Goal: Complete application form

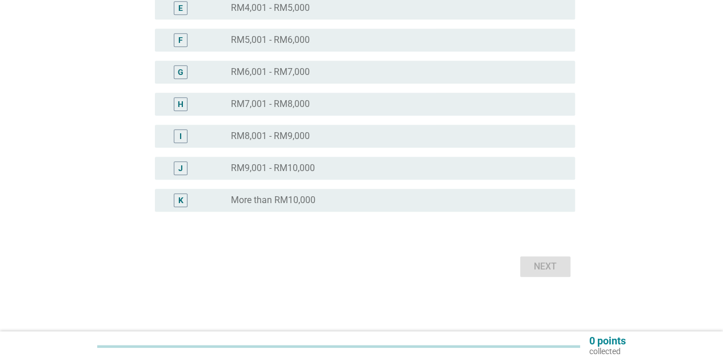
scroll to position [295, 0]
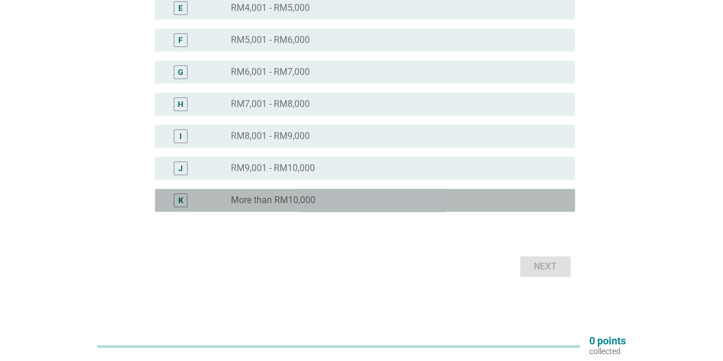
click at [287, 206] on div "radio_button_unchecked More than RM10,000" at bounding box center [398, 200] width 335 height 14
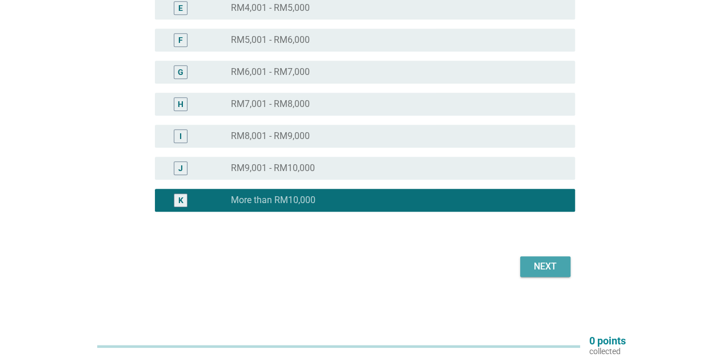
click at [552, 271] on div "Next" at bounding box center [545, 267] width 32 height 14
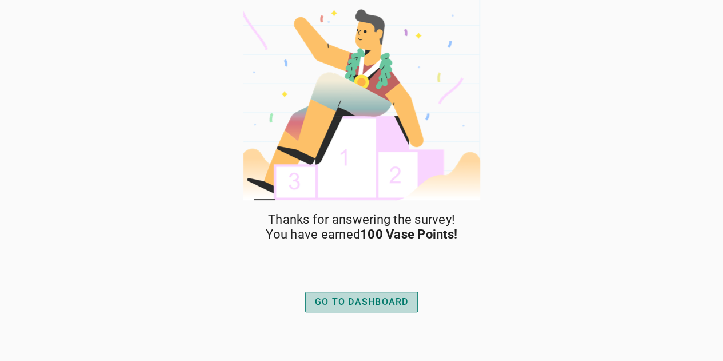
click at [403, 295] on div "GO TO DASHBOARD" at bounding box center [362, 302] width 94 height 14
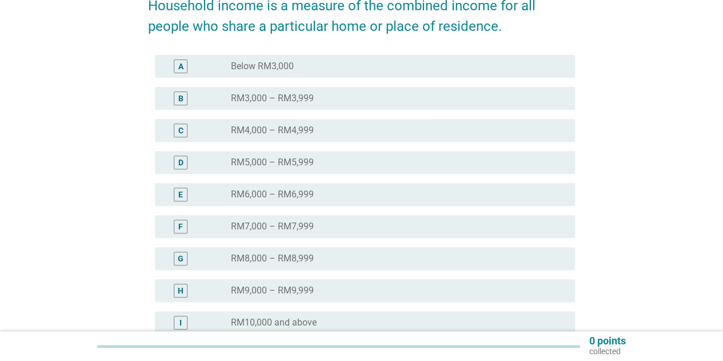
scroll to position [229, 0]
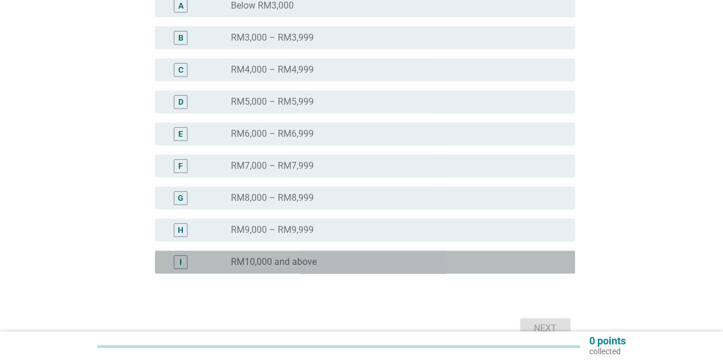
click at [290, 262] on label "RM10,000 and above" at bounding box center [274, 261] width 86 height 11
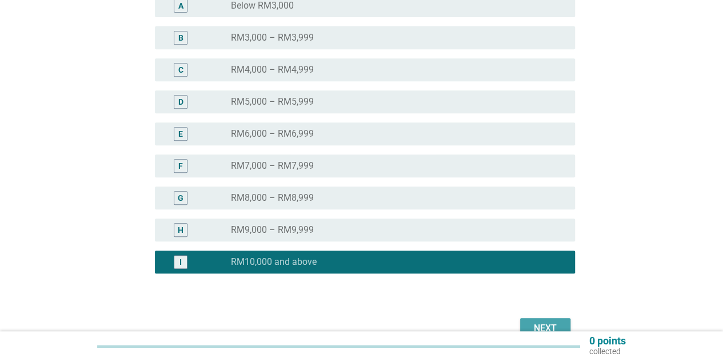
click at [555, 324] on div "Next" at bounding box center [545, 328] width 32 height 14
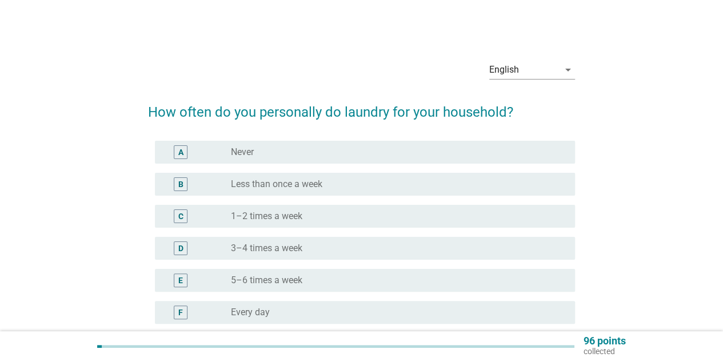
scroll to position [57, 0]
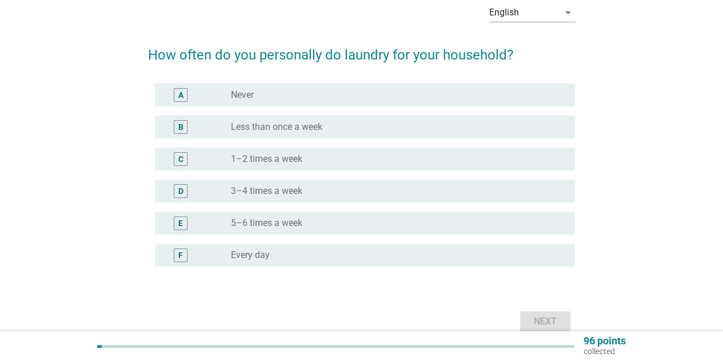
click at [431, 259] on div "radio_button_unchecked Every day" at bounding box center [394, 254] width 326 height 11
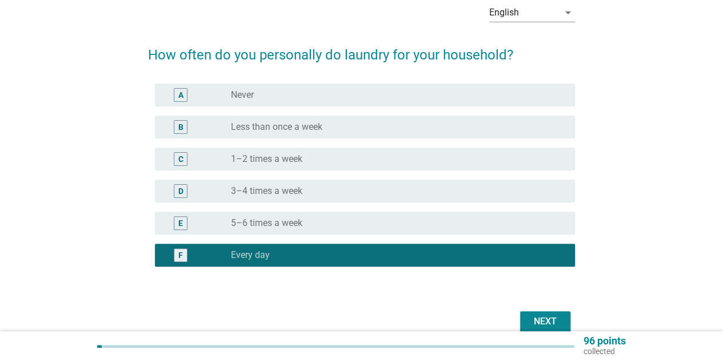
click at [435, 232] on div "E radio_button_unchecked 5–6 times a week" at bounding box center [365, 223] width 420 height 23
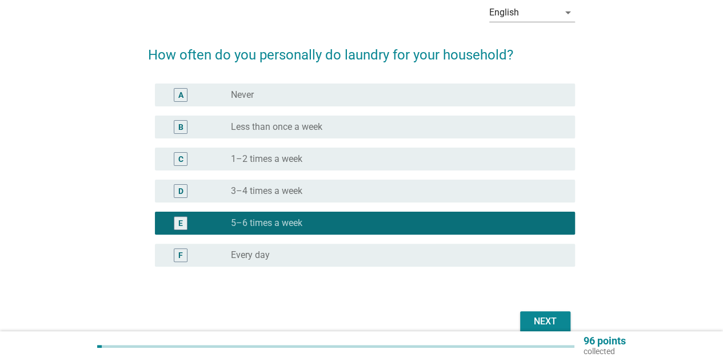
click at [548, 320] on div "Next" at bounding box center [545, 321] width 32 height 14
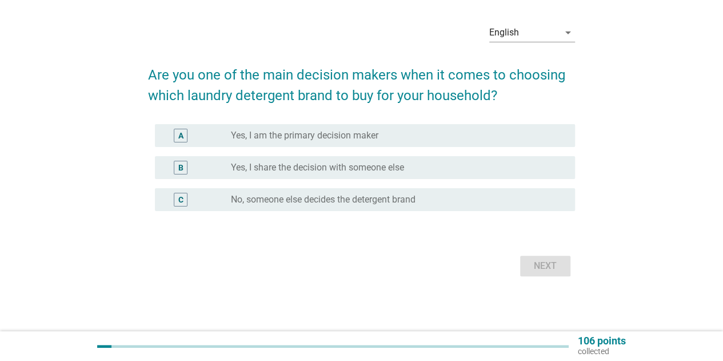
scroll to position [0, 0]
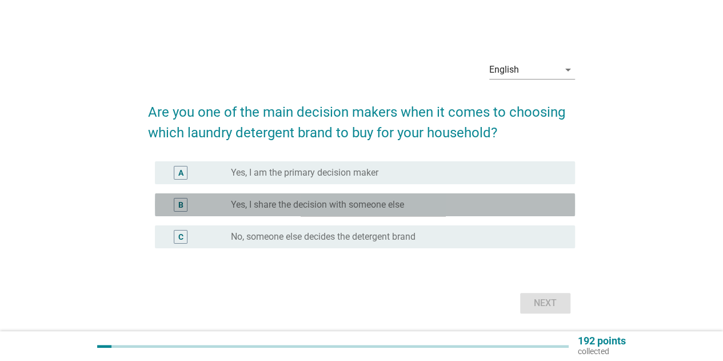
click at [409, 207] on div "radio_button_unchecked Yes, I share the decision with someone else" at bounding box center [394, 204] width 326 height 11
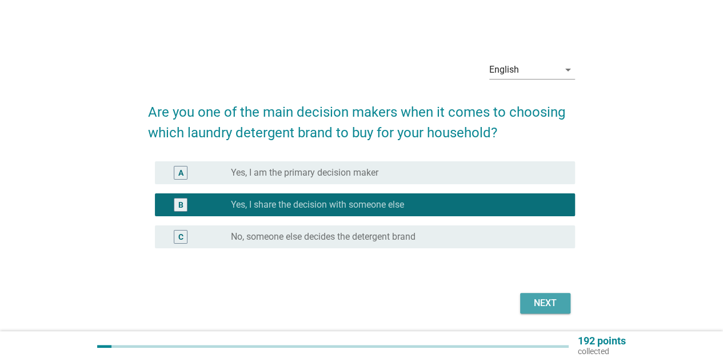
click at [545, 306] on div "Next" at bounding box center [545, 303] width 32 height 14
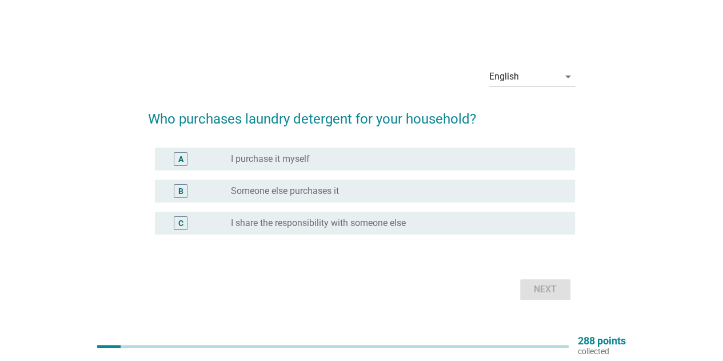
click at [400, 228] on label "I share the responsibility with someone else" at bounding box center [318, 222] width 175 height 11
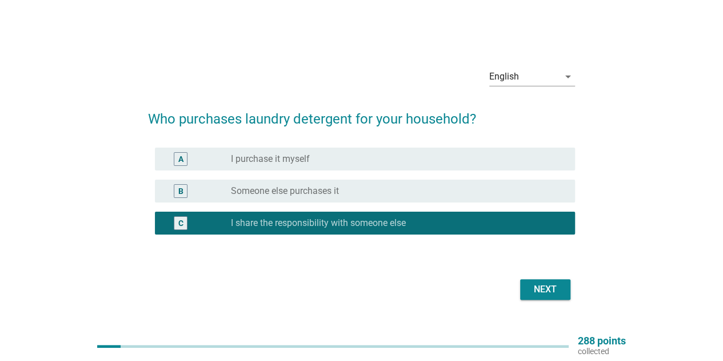
click at [547, 288] on div "Next" at bounding box center [545, 289] width 32 height 14
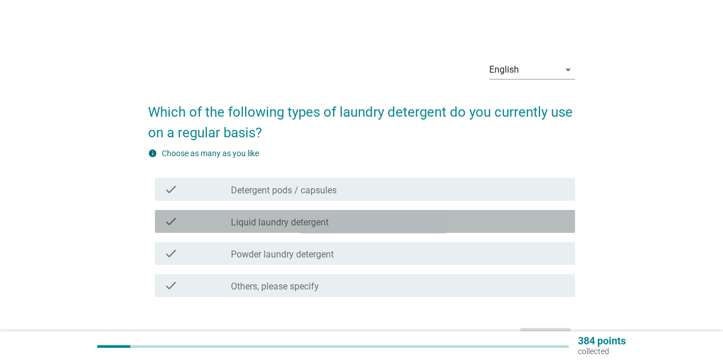
click at [358, 228] on div "check_box_outline_blank Liquid laundry detergent" at bounding box center [398, 221] width 335 height 14
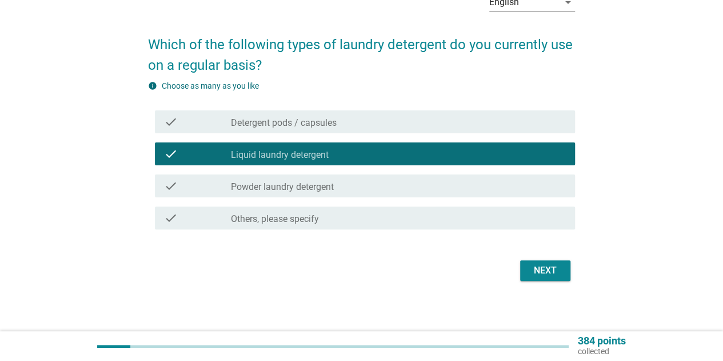
scroll to position [72, 0]
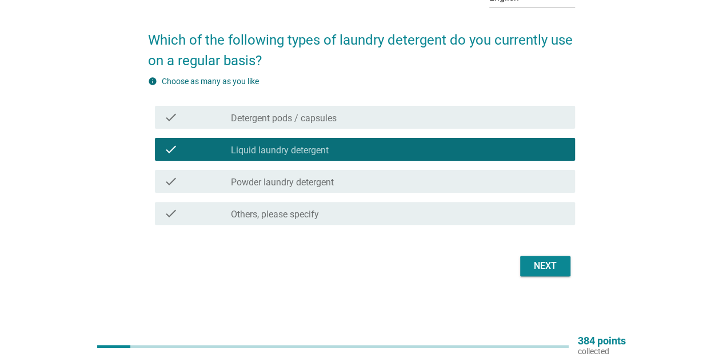
click at [391, 215] on div "check_box_outline_blank Others, please specify" at bounding box center [398, 213] width 335 height 14
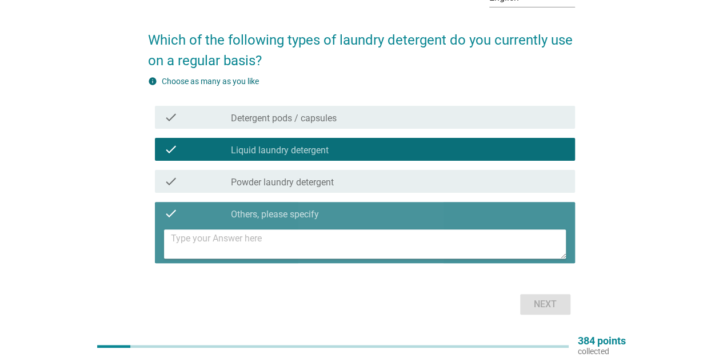
click at [373, 216] on div "check_box_outline_blank Others, please specify" at bounding box center [398, 213] width 335 height 14
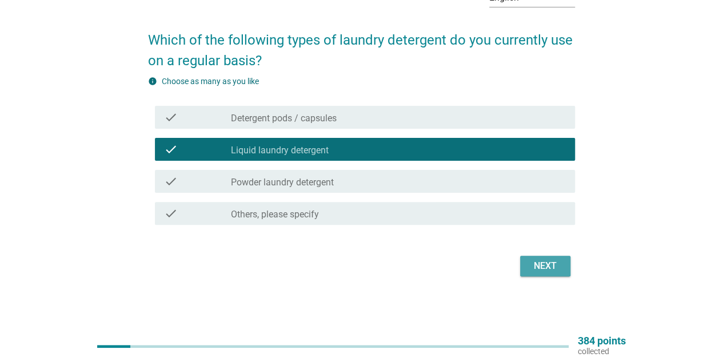
click at [539, 268] on div "Next" at bounding box center [545, 266] width 32 height 14
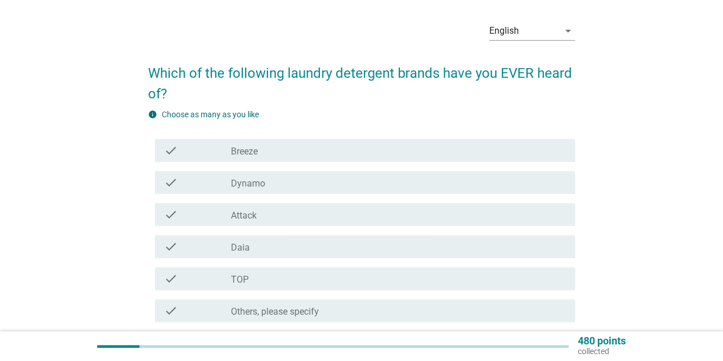
scroll to position [57, 0]
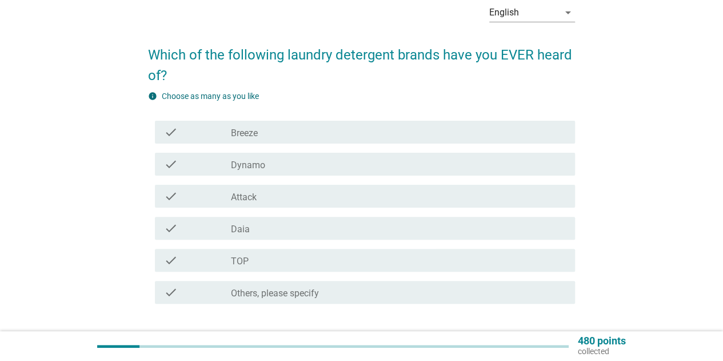
click at [355, 138] on div "check_box_outline_blank Breeze" at bounding box center [398, 132] width 335 height 14
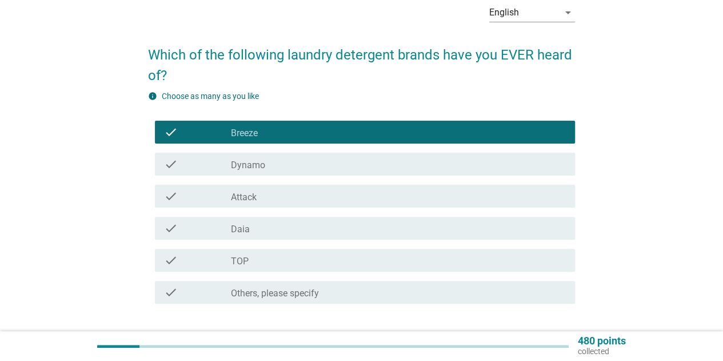
click at [343, 262] on div "check_box_outline_blank TOP" at bounding box center [398, 260] width 335 height 14
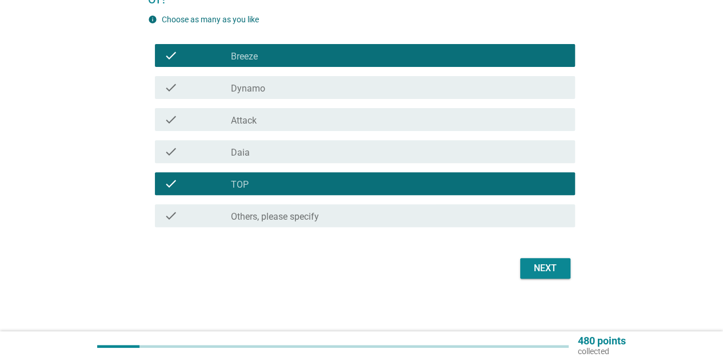
scroll to position [136, 0]
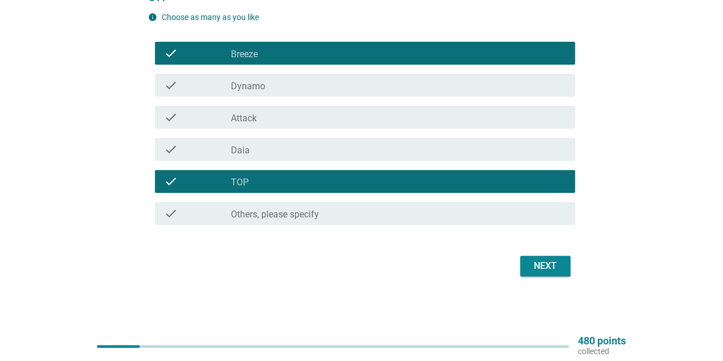
click at [551, 263] on div "Next" at bounding box center [545, 266] width 32 height 14
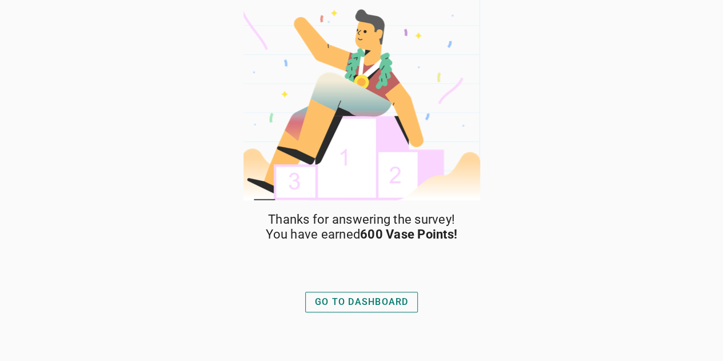
click at [358, 298] on div "GO TO DASHBOARD" at bounding box center [362, 302] width 94 height 14
